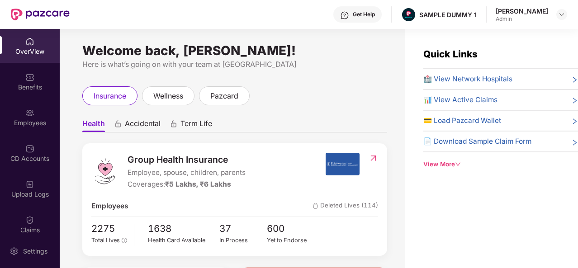
click at [18, 46] on div "OverView" at bounding box center [30, 46] width 60 height 34
click at [564, 12] on img at bounding box center [561, 14] width 7 height 7
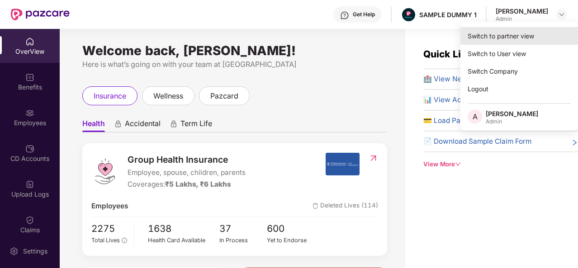
click at [507, 38] on div "Switch to partner view" at bounding box center [520, 36] width 118 height 18
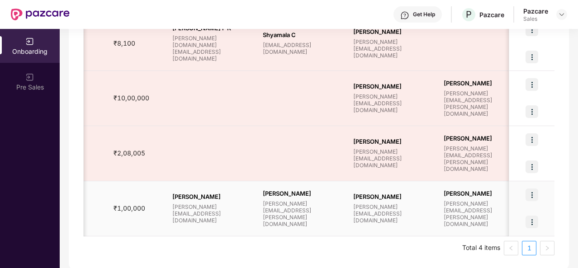
scroll to position [0, 684]
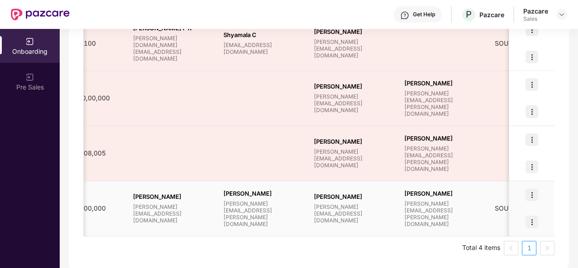
click at [528, 191] on img at bounding box center [532, 195] width 13 height 13
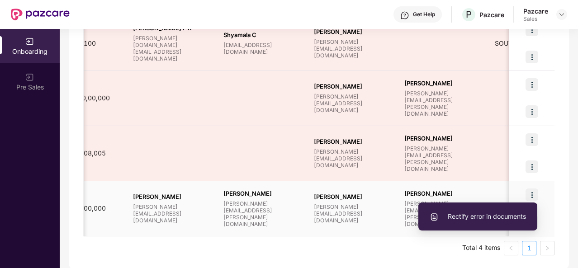
click at [470, 193] on td "Kavya Pujari kavya.pujari@pazcare.com" at bounding box center [442, 208] width 90 height 55
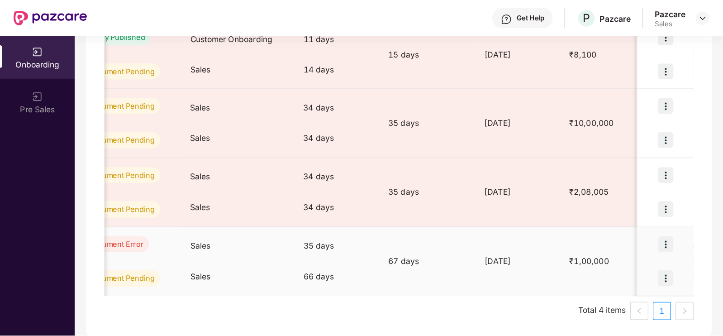
scroll to position [0, 0]
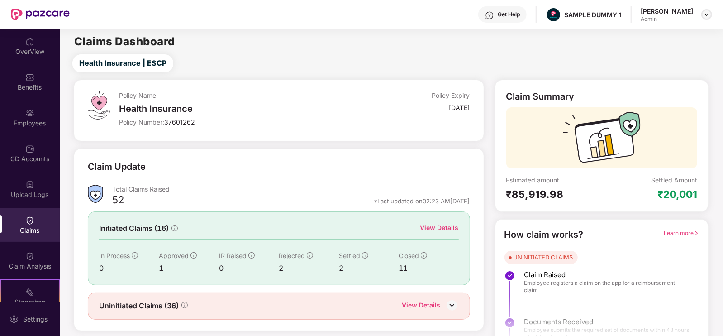
click at [578, 17] on img at bounding box center [706, 14] width 7 height 7
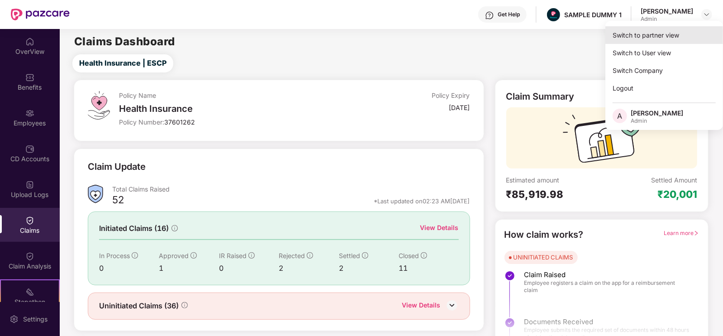
click at [578, 33] on div "Switch to partner view" at bounding box center [664, 35] width 118 height 18
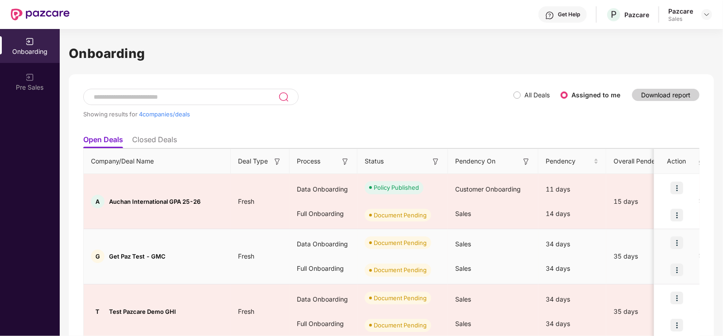
scroll to position [91, 0]
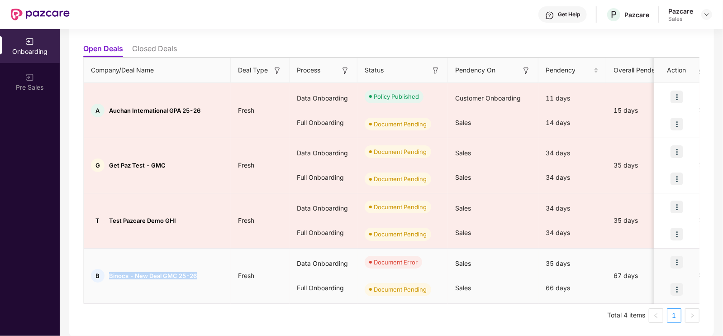
drag, startPoint x: 108, startPoint y: 275, endPoint x: 206, endPoint y: 272, distance: 98.2
click at [206, 268] on div "B Binocs - New Deal GMC 25-26" at bounding box center [157, 276] width 147 height 14
copy span "Binocs - New Deal GMC 25-26"
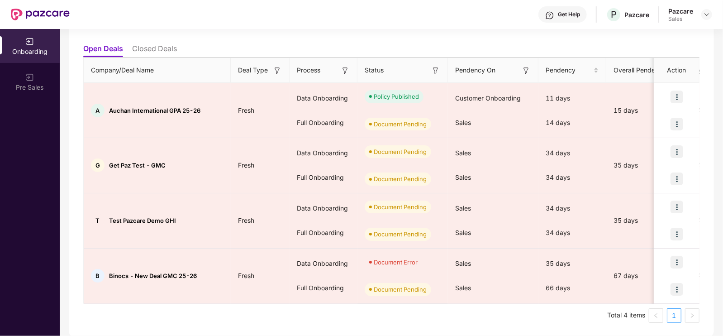
click at [22, 125] on div "Onboarding Pre Sales" at bounding box center [30, 182] width 60 height 307
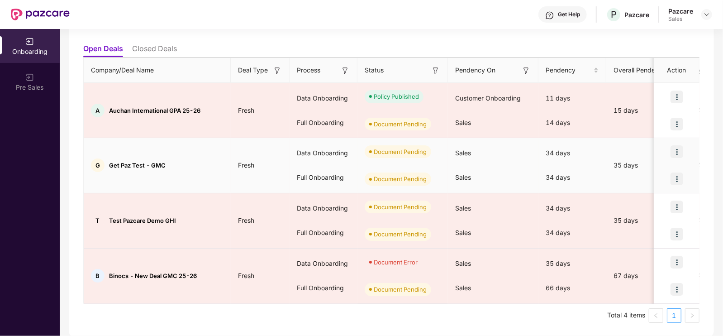
scroll to position [0, 0]
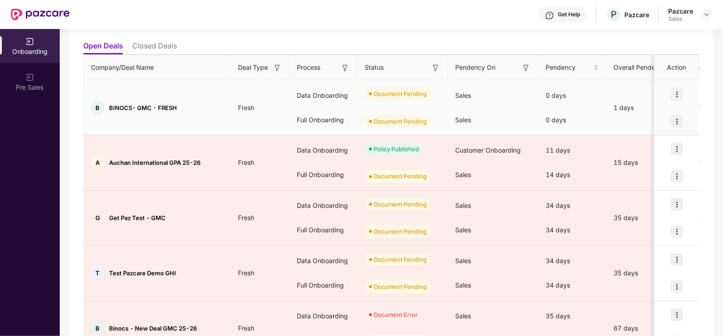
scroll to position [93, 0]
click at [681, 91] on img at bounding box center [676, 94] width 13 height 13
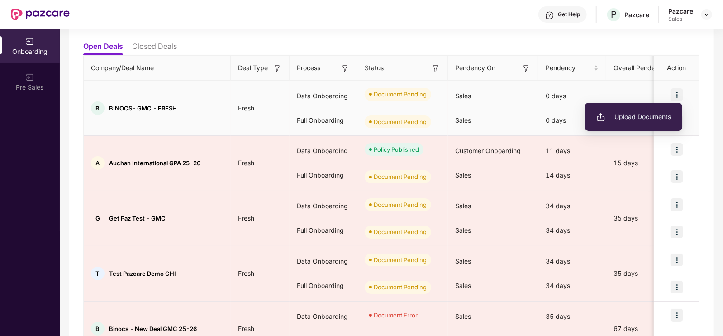
click at [629, 119] on span "Upload Documents" at bounding box center [633, 117] width 75 height 10
